Goal: Task Accomplishment & Management: Manage account settings

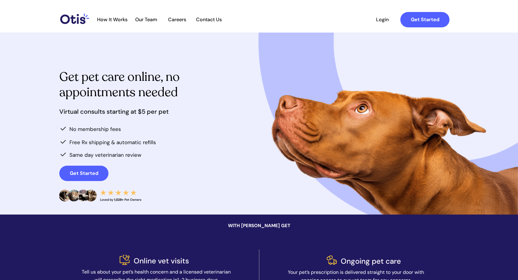
click at [383, 18] on span "Login" at bounding box center [382, 20] width 28 height 6
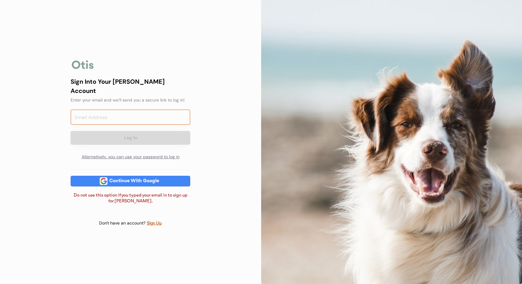
click at [97, 116] on input "email" at bounding box center [131, 117] width 120 height 15
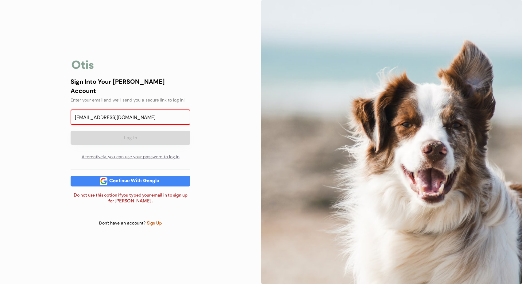
type input "[EMAIL_ADDRESS][DOMAIN_NAME]"
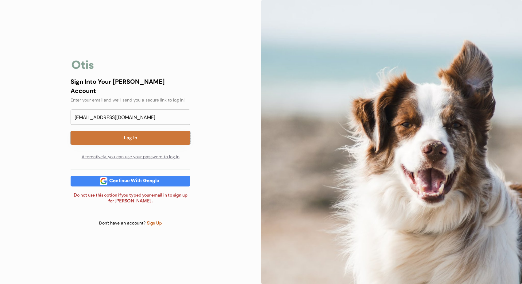
click at [130, 133] on button "Log In" at bounding box center [131, 138] width 120 height 14
click at [154, 135] on button "Log In" at bounding box center [131, 138] width 120 height 14
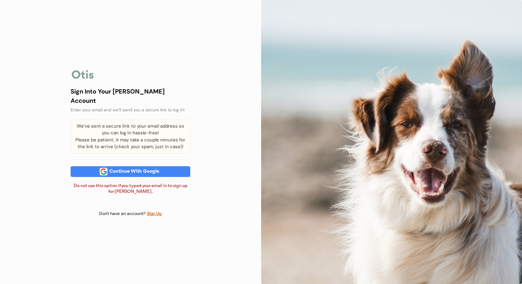
click at [408, 163] on div at bounding box center [391, 142] width 261 height 284
